Goal: Information Seeking & Learning: Learn about a topic

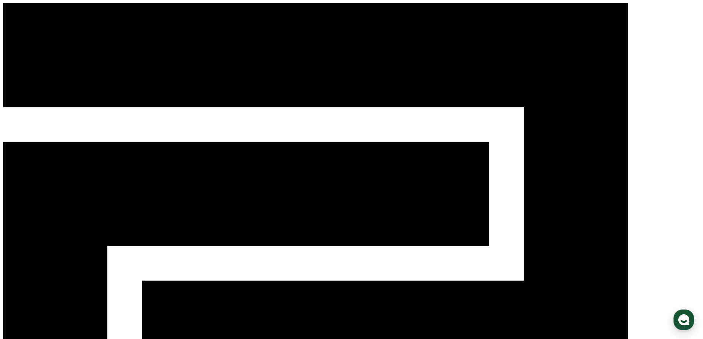
select select "**********"
click at [688, 318] on use "button" at bounding box center [683, 319] width 11 height 11
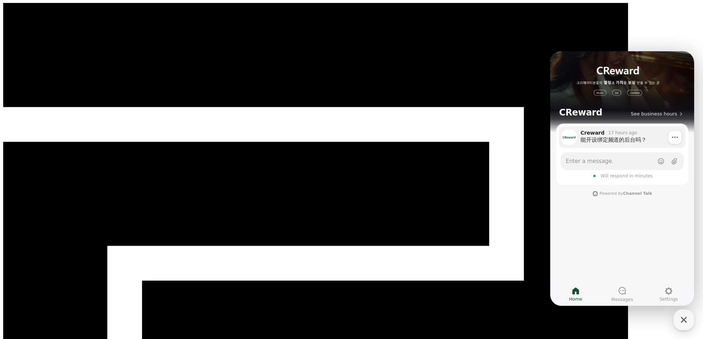
click at [624, 142] on div "能开设绑定频道的后台吗？" at bounding box center [631, 139] width 100 height 7
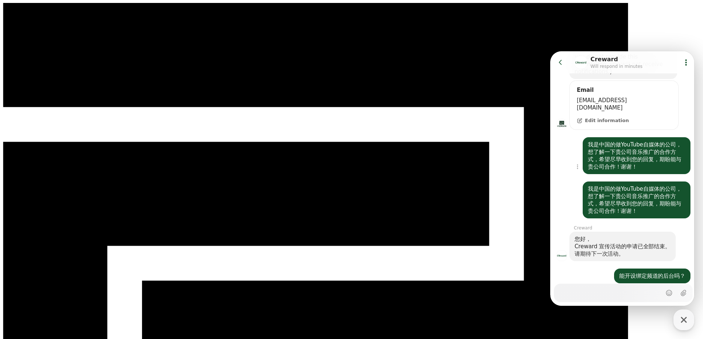
scroll to position [250, 0]
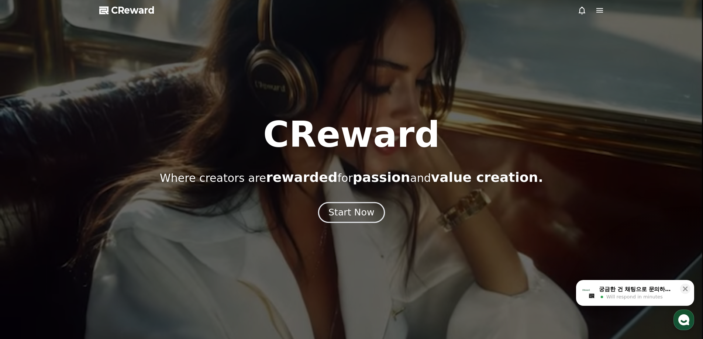
click at [353, 209] on div "Start Now" at bounding box center [351, 212] width 46 height 13
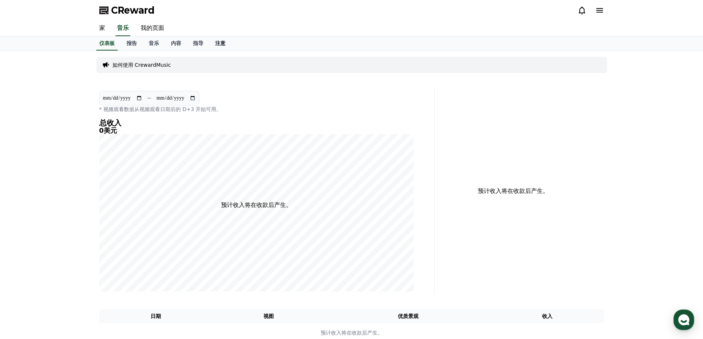
click at [220, 47] on link "注意" at bounding box center [220, 44] width 22 height 14
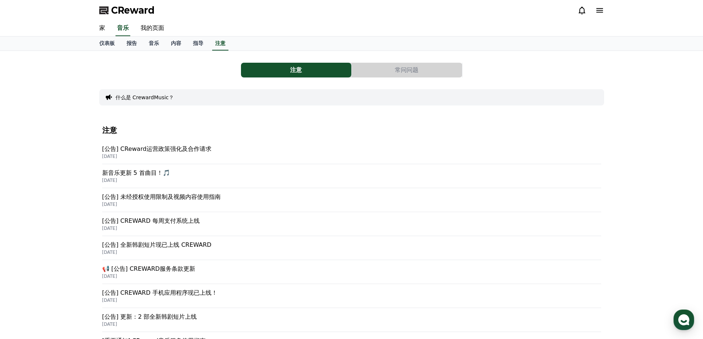
click at [208, 152] on font "[公告] CReward运营政策强化及合作请求" at bounding box center [156, 148] width 109 height 7
